Goal: Check status: Check status

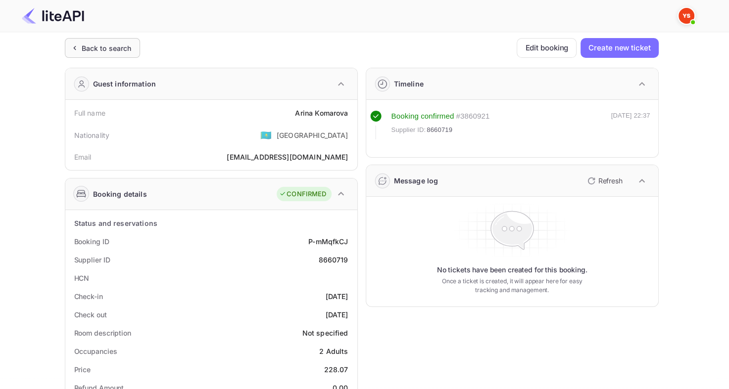
click at [103, 39] on div "Back to search" at bounding box center [102, 48] width 75 height 20
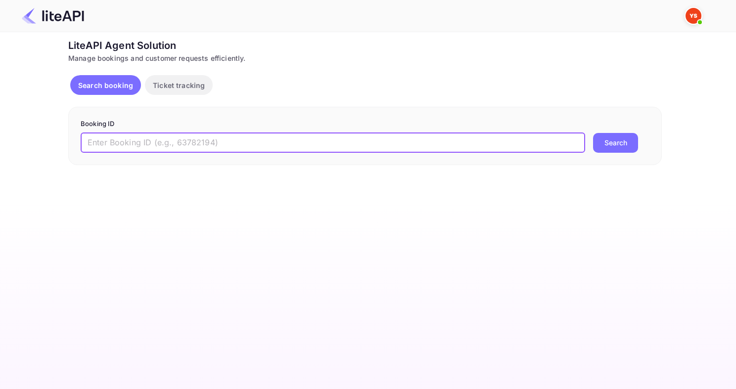
drag, startPoint x: 157, startPoint y: 106, endPoint x: 206, endPoint y: 150, distance: 66.6
click at [206, 150] on input "text" at bounding box center [333, 143] width 505 height 20
click at [593, 133] on button "Search" at bounding box center [615, 143] width 45 height 20
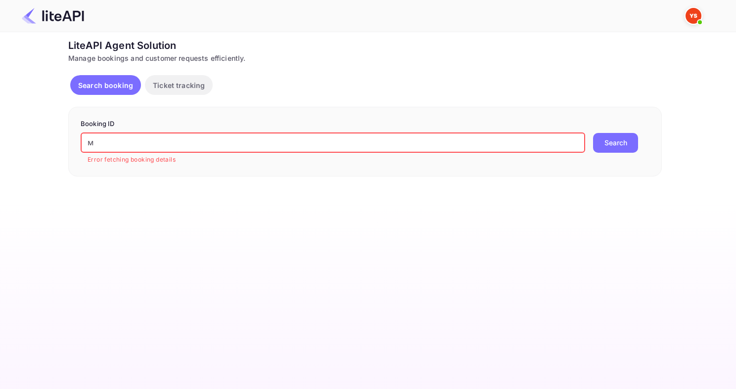
drag, startPoint x: 206, startPoint y: 150, endPoint x: 71, endPoint y: 139, distance: 135.6
click at [71, 139] on div "Booking ID м ​ Error fetching booking details Search" at bounding box center [365, 142] width 594 height 70
paste input "8456995"
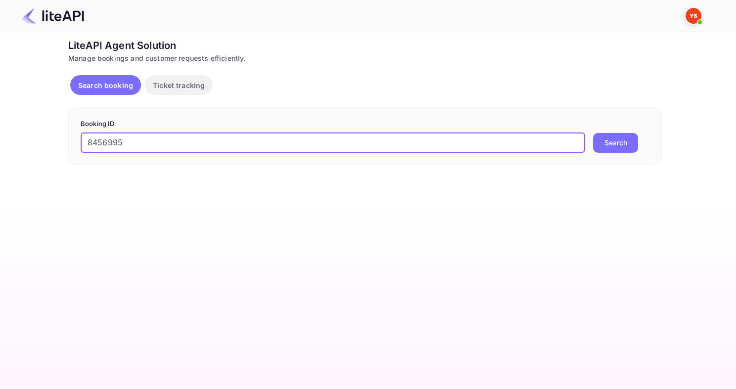
type input "8456995"
click at [593, 133] on button "Search" at bounding box center [615, 143] width 45 height 20
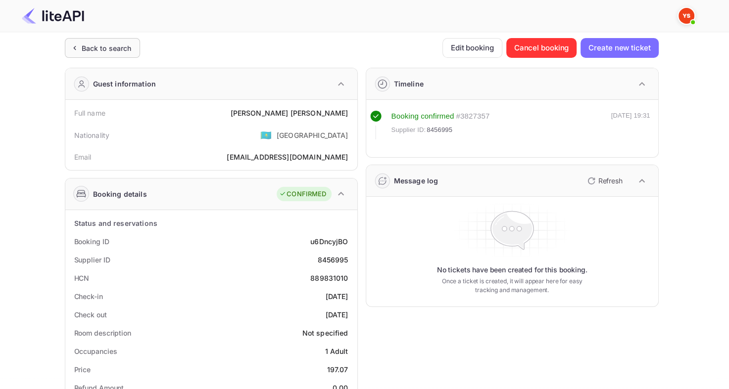
click at [129, 41] on div "Back to search" at bounding box center [102, 48] width 75 height 20
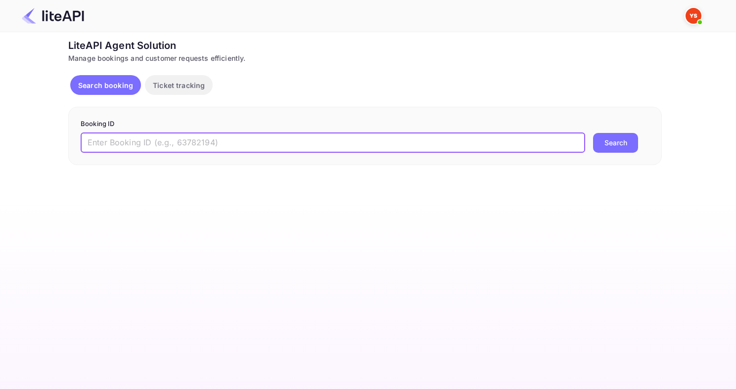
drag, startPoint x: 166, startPoint y: 146, endPoint x: 185, endPoint y: 134, distance: 22.1
click at [166, 146] on input "text" at bounding box center [333, 143] width 505 height 20
paste input "7911887"
type input "7911887"
click at [593, 133] on button "Search" at bounding box center [615, 143] width 45 height 20
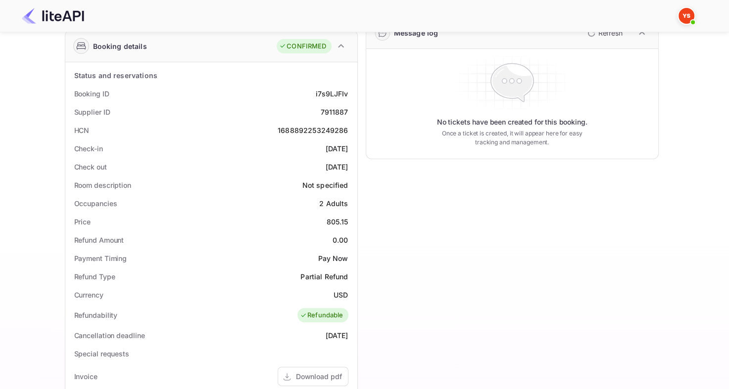
scroll to position [87, 0]
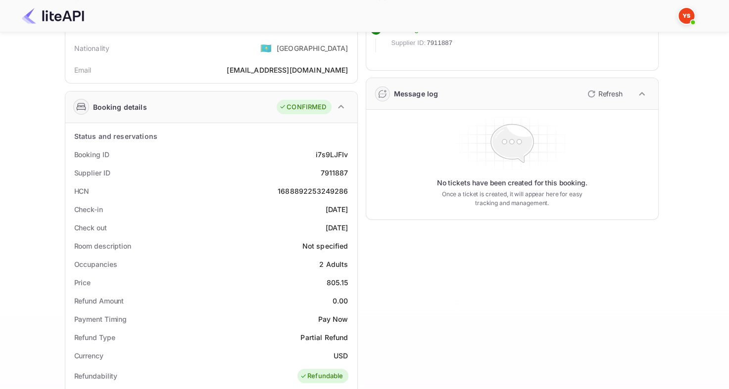
click at [327, 168] on div "7911887" at bounding box center [334, 173] width 28 height 10
copy div "7911887"
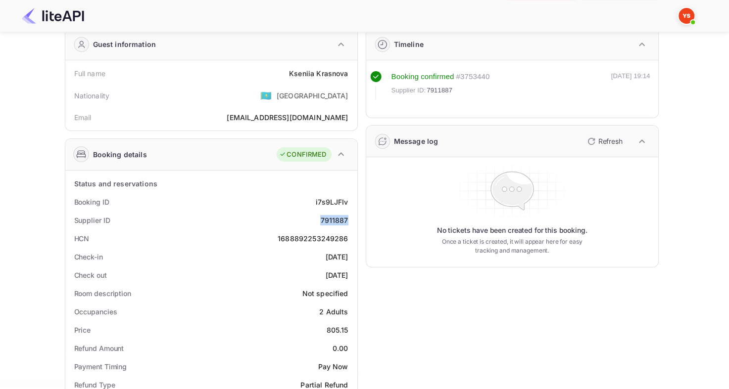
scroll to position [0, 0]
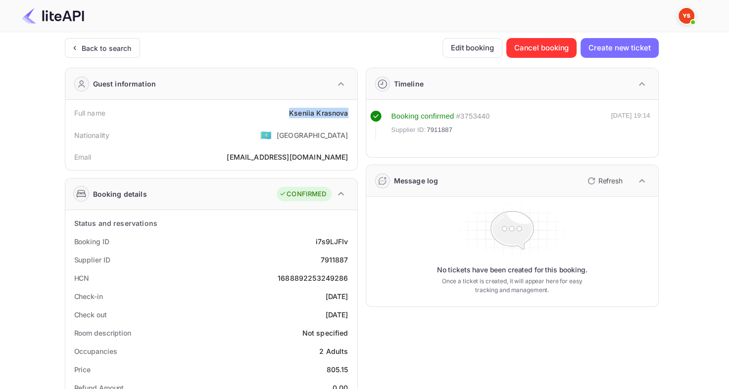
drag, startPoint x: 288, startPoint y: 109, endPoint x: 348, endPoint y: 115, distance: 61.2
click at [348, 115] on div "Full name [PERSON_NAME]" at bounding box center [211, 113] width 284 height 18
copy div "[PERSON_NAME]"
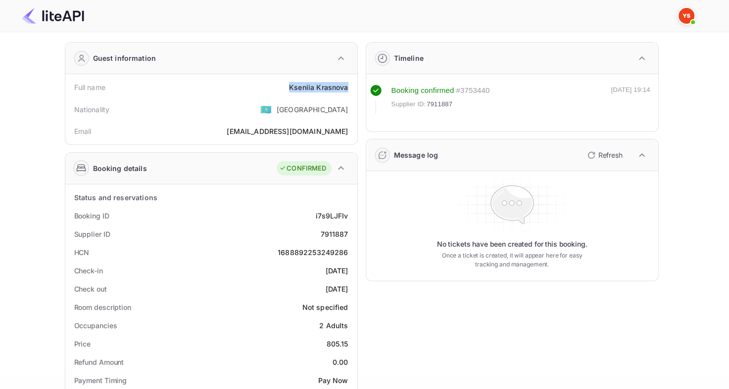
scroll to position [148, 0]
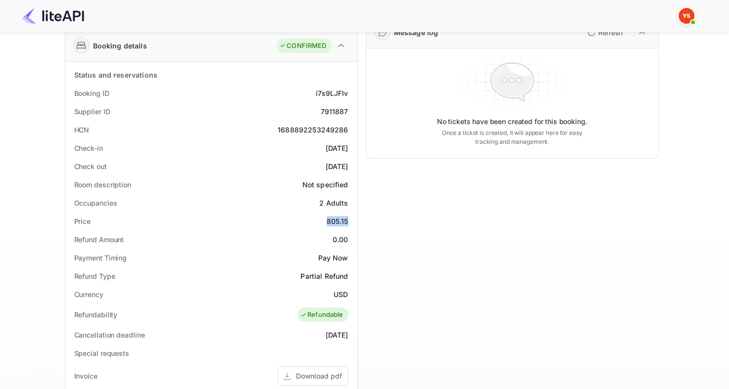
drag, startPoint x: 327, startPoint y: 222, endPoint x: 351, endPoint y: 222, distance: 24.7
click at [351, 222] on div "Price 805.15" at bounding box center [211, 221] width 284 height 18
copy div "805.15"
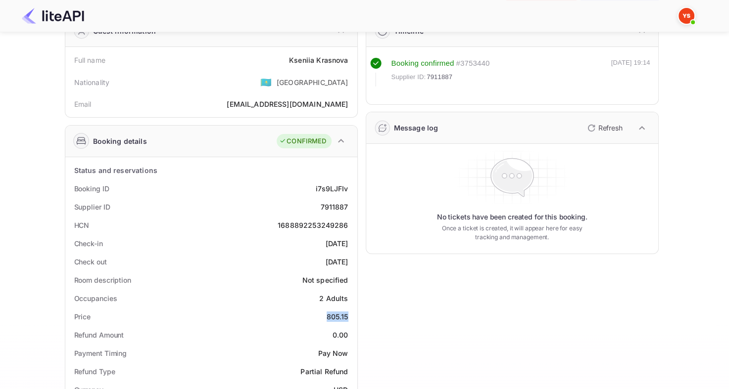
scroll to position [0, 0]
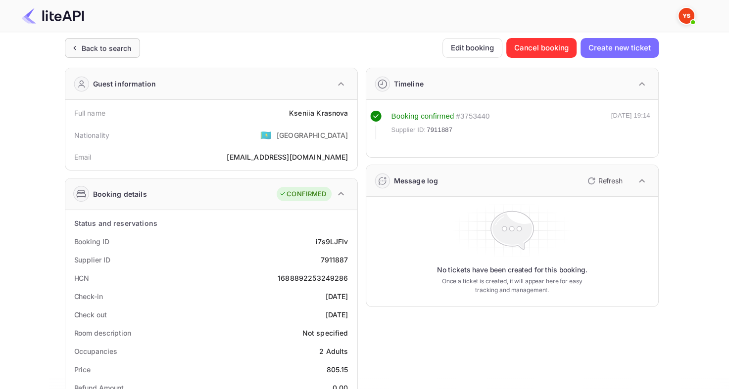
click at [90, 53] on div "Back to search" at bounding box center [102, 48] width 75 height 20
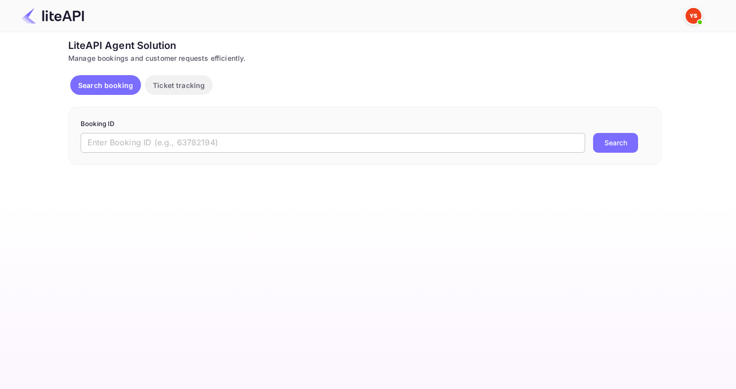
click at [160, 140] on input "text" at bounding box center [333, 143] width 505 height 20
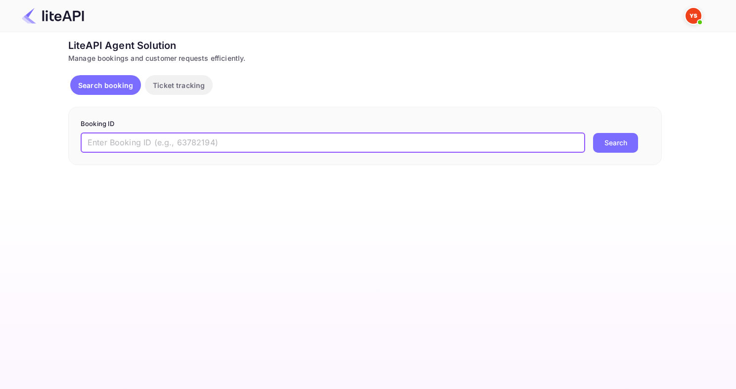
paste input "9172655"
type input "9172655"
click at [593, 133] on button "Search" at bounding box center [615, 143] width 45 height 20
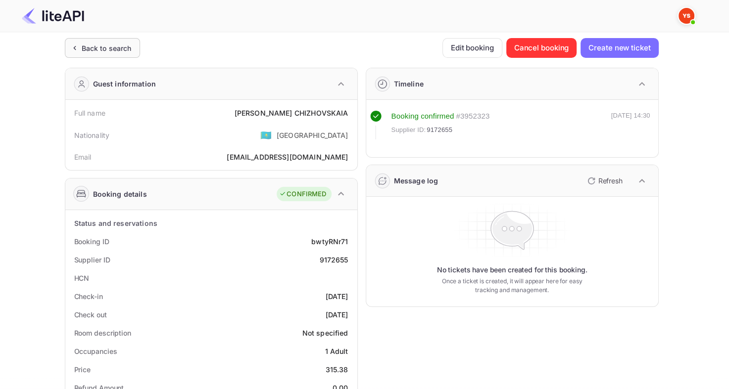
click at [84, 51] on div "Back to search" at bounding box center [107, 48] width 50 height 10
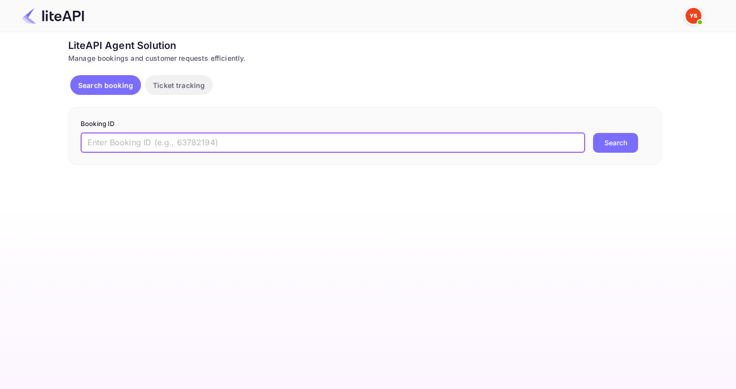
click at [151, 141] on input "text" at bounding box center [333, 143] width 505 height 20
paste input "8903597"
type input "8903597"
click at [593, 133] on button "Search" at bounding box center [615, 143] width 45 height 20
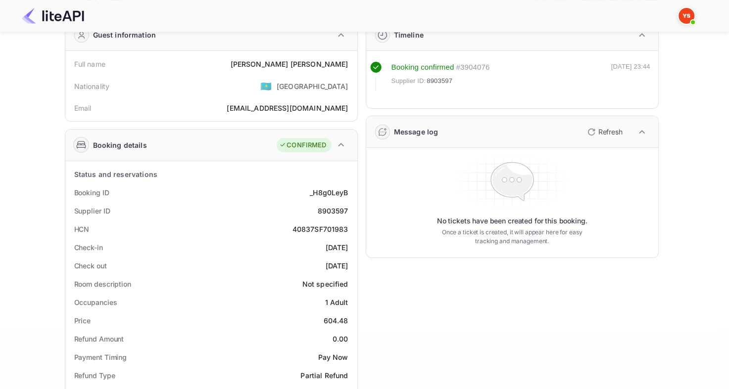
scroll to position [49, 0]
